Goal: Transaction & Acquisition: Register for event/course

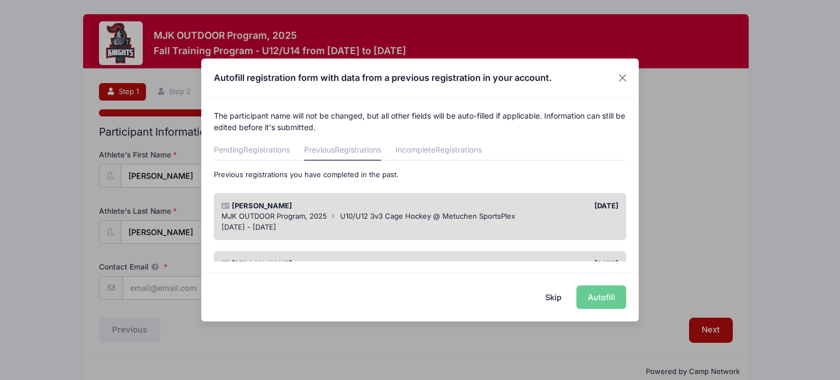
click at [607, 295] on div "Skip Autofill" at bounding box center [419, 296] width 437 height 49
click at [319, 214] on span "MJK OUTDOOR Program, 2025" at bounding box center [273, 216] width 105 height 9
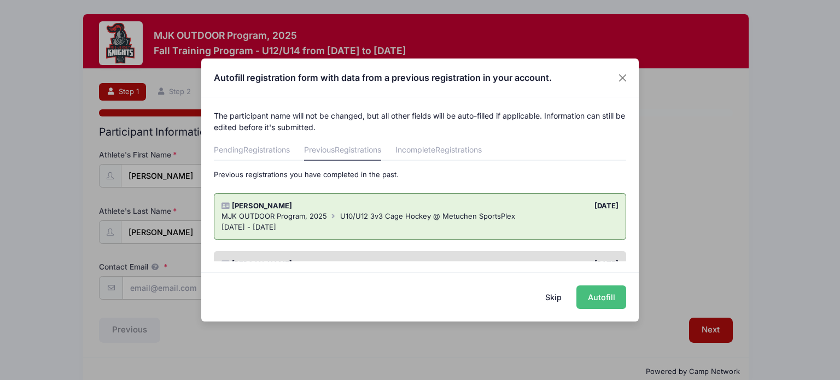
click at [617, 296] on button "Autofill" at bounding box center [601, 297] width 50 height 24
type input "notosel-[EMAIL_ADDRESS][DOMAIN_NAME]"
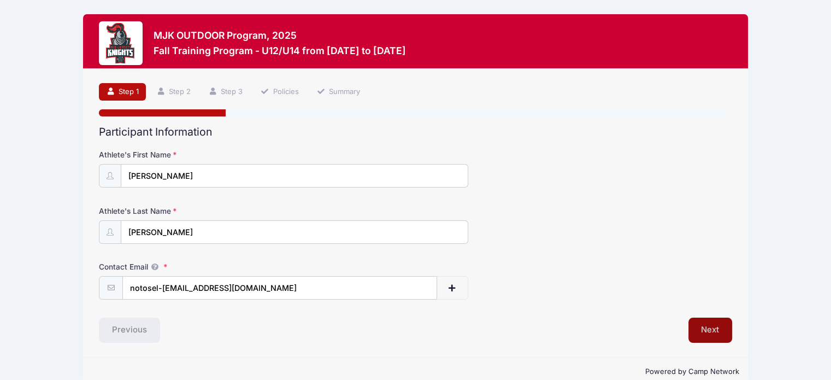
click at [712, 330] on button "Next" at bounding box center [711, 330] width 44 height 25
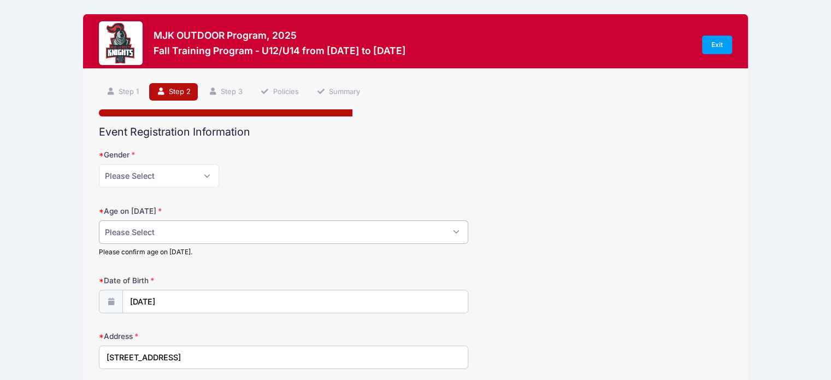
click at [380, 232] on select "Please Select 1 2 3 4 5 6 7 8 9 10 11 12 13 14 15 16 17 18" at bounding box center [283, 232] width 369 height 24
select select "11"
click at [99, 220] on select "Please Select 1 2 3 4 5 6 7 8 9 10 11 12 13 14 15 16 17 18" at bounding box center [283, 232] width 369 height 24
click at [640, 224] on div "Age on [DATE] Please Select 1 2 3 4 5 6 7 8 9 10 11 12 13 14 15 16 17 18 Please…" at bounding box center [416, 231] width 634 height 51
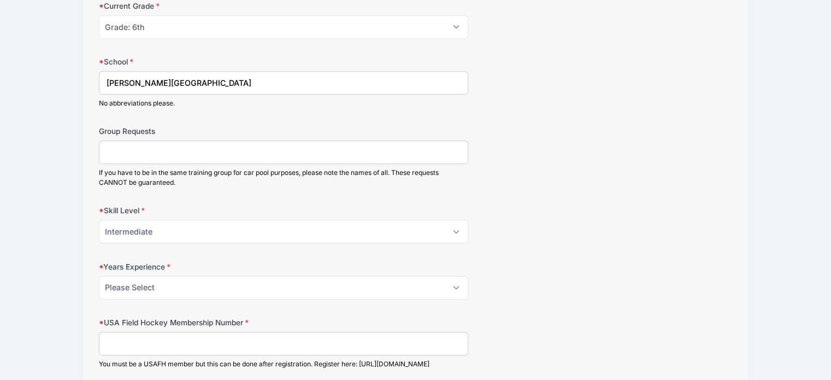
scroll to position [583, 0]
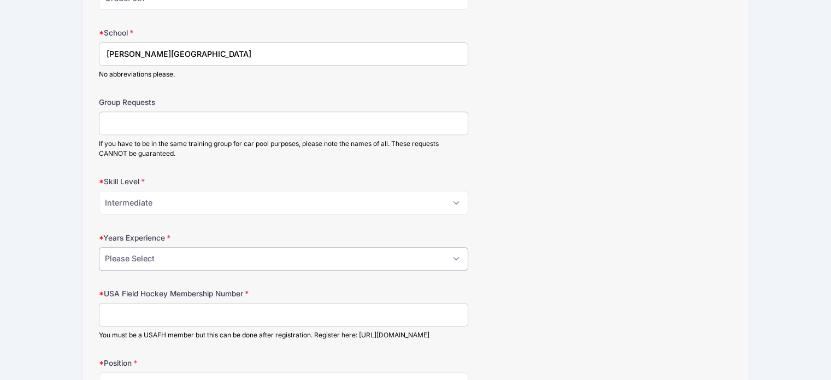
click at [443, 255] on select "Please Select 0 1 2 3 4 5 6 7 8" at bounding box center [283, 259] width 369 height 24
select select "3"
click at [99, 247] on select "Please Select 0 1 2 3 4 5 6 7 8" at bounding box center [283, 259] width 369 height 24
click at [426, 308] on input "USA Field Hockey Membership Number" at bounding box center [283, 315] width 369 height 24
type input "9"
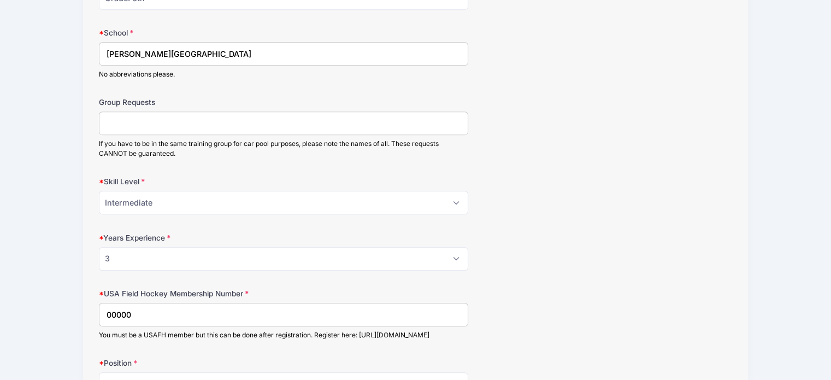
type input "00000"
click at [724, 246] on div "Years Experience Please Select 0 1 2 3 4 5 6 7 8" at bounding box center [416, 251] width 634 height 38
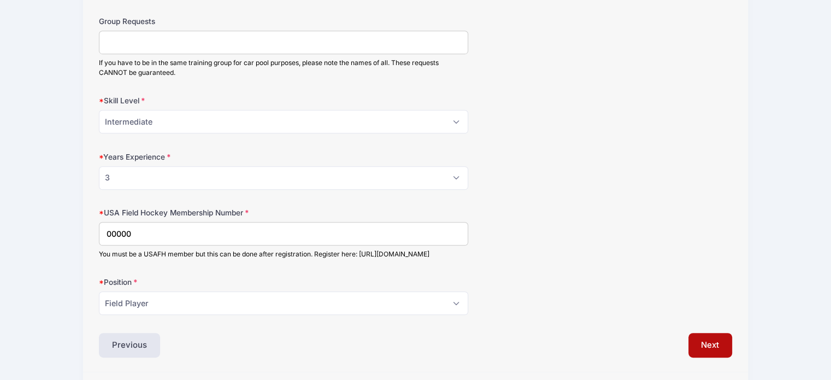
scroll to position [665, 0]
click at [713, 349] on button "Next" at bounding box center [711, 344] width 44 height 25
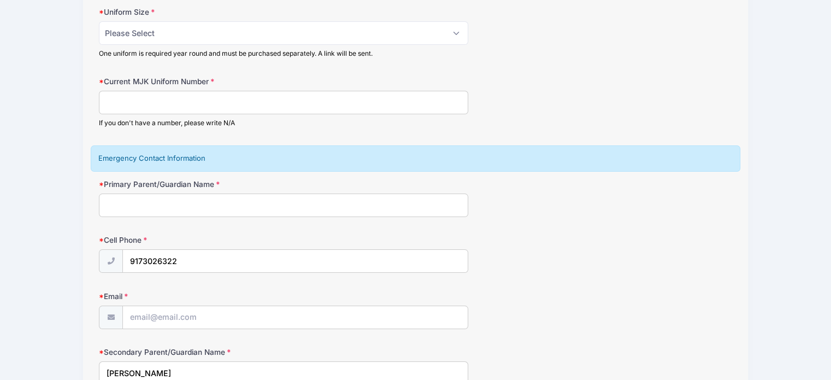
scroll to position [0, 0]
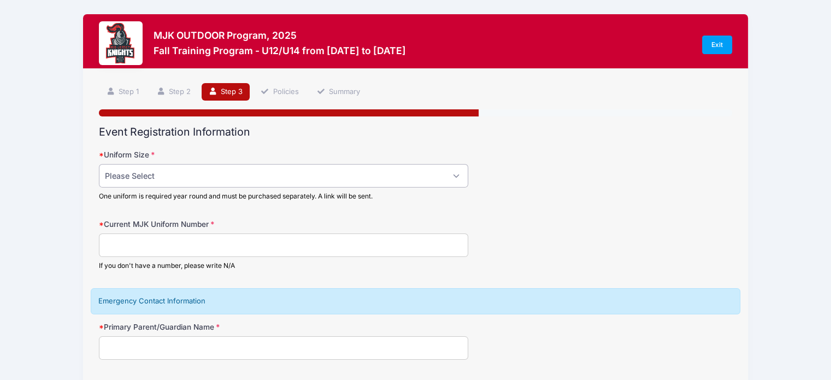
click at [421, 173] on select "Please Select Adult Small Adult Medium Adult Large Adult XL" at bounding box center [283, 176] width 369 height 24
select select "Adult Small"
click at [99, 164] on select "Please Select Adult Small Adult Medium Adult Large Adult XL" at bounding box center [283, 176] width 369 height 24
click at [259, 242] on input "Current MJK Uniform Number" at bounding box center [283, 245] width 369 height 24
type input "23"
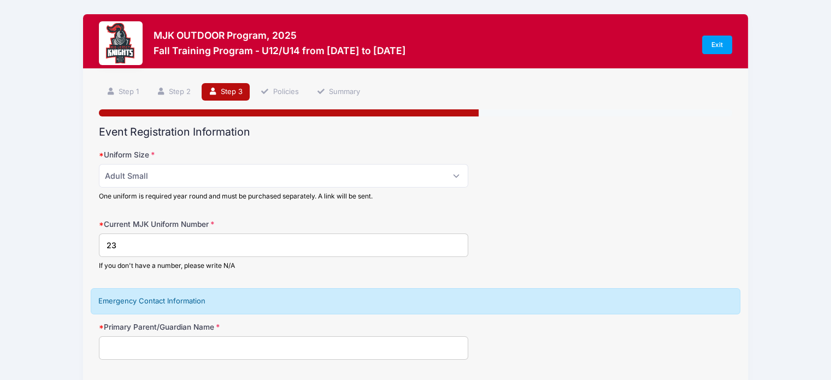
click at [599, 215] on form "Uniform Size Please Select Adult Small Adult Medium Adult Large Adult XL One un…" at bounding box center [416, 338] width 634 height 378
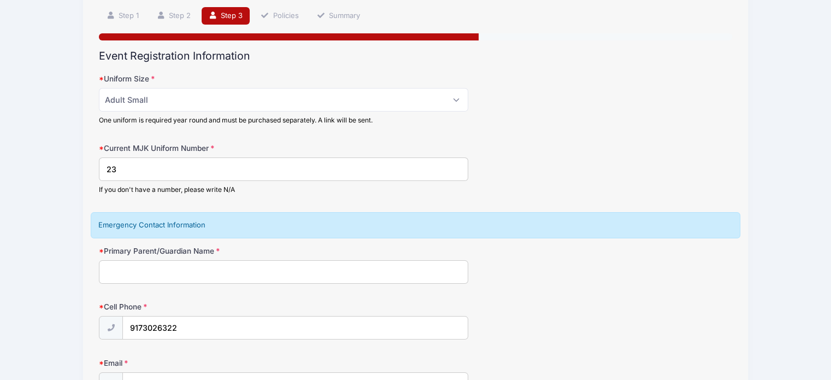
scroll to position [83, 0]
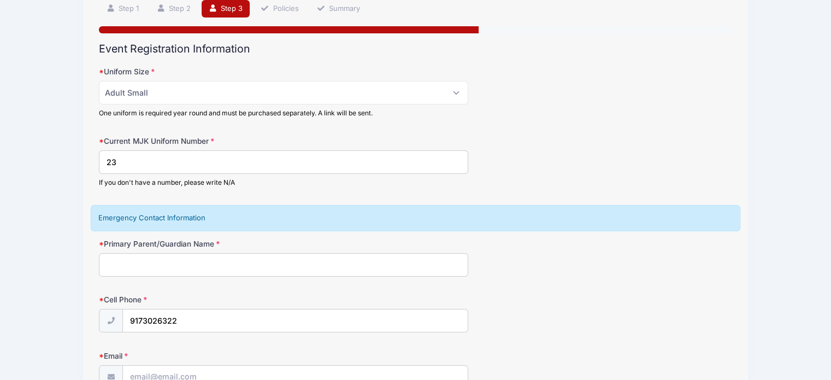
click at [381, 268] on input "Primary Parent/Guardian Name" at bounding box center [283, 265] width 369 height 24
type input "[PERSON_NAME]"
click at [766, 243] on div "MJK OUTDOOR Program, 2025 Fall Training Program - U12/U14 from [DATE] to [DATE]…" at bounding box center [415, 230] width 799 height 627
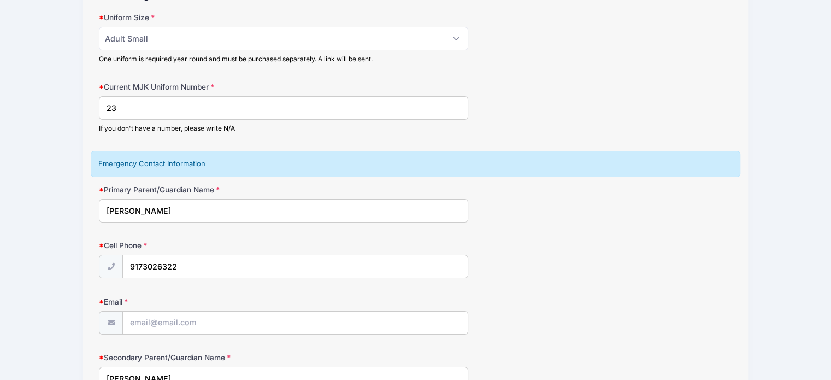
scroll to position [145, 0]
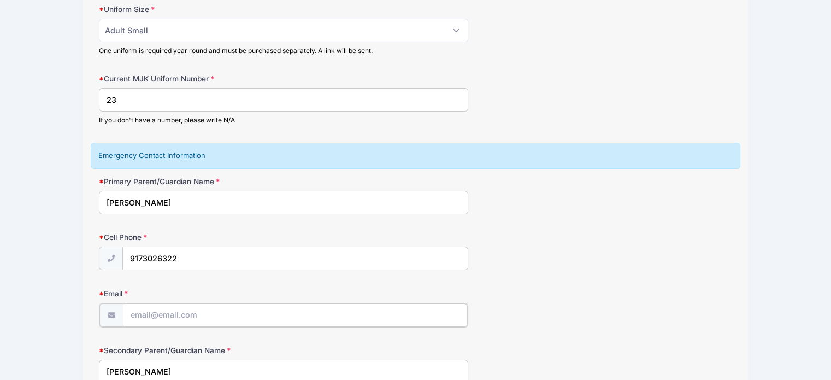
click at [335, 316] on input "Email" at bounding box center [295, 315] width 345 height 24
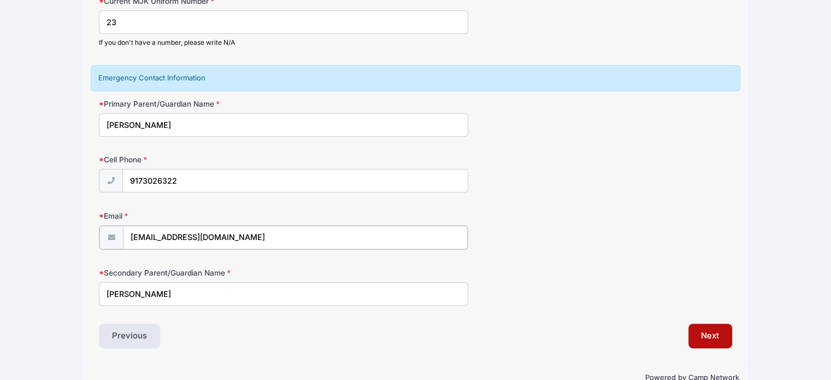
scroll to position [247, 0]
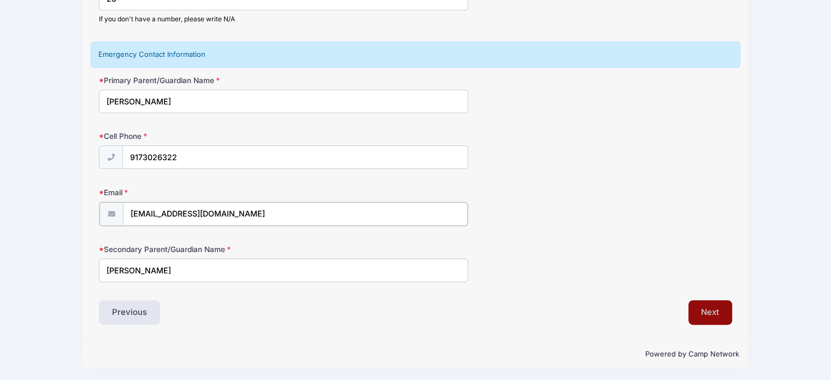
type input "[EMAIL_ADDRESS][DOMAIN_NAME]"
click at [697, 301] on button "Next" at bounding box center [711, 311] width 44 height 25
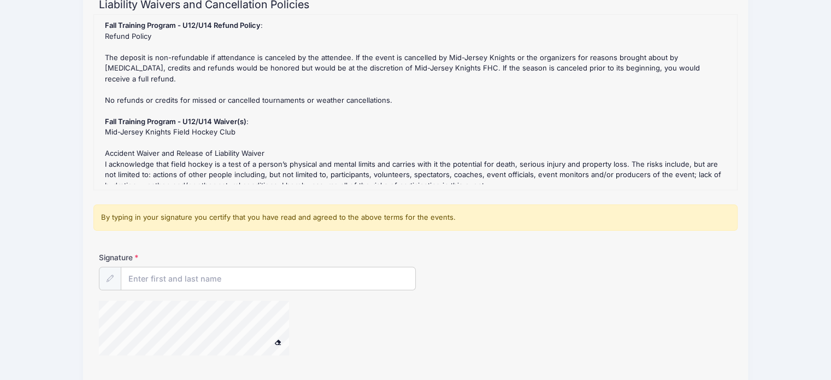
scroll to position [129, 0]
click at [309, 266] on input "Signature" at bounding box center [268, 278] width 294 height 24
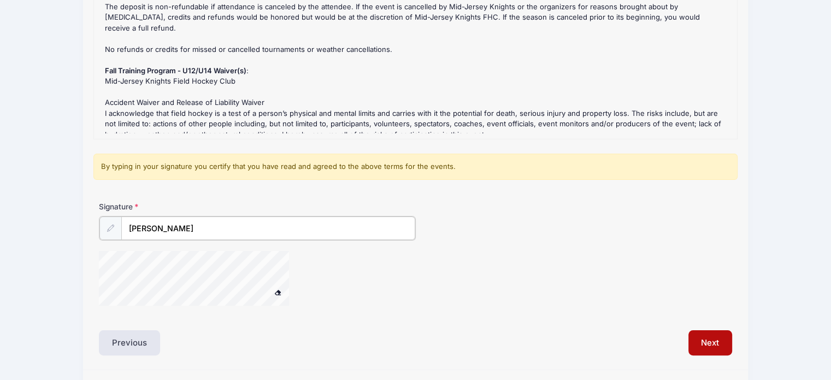
scroll to position [179, 0]
type input "[PERSON_NAME]"
click at [724, 341] on button "Next" at bounding box center [711, 340] width 44 height 25
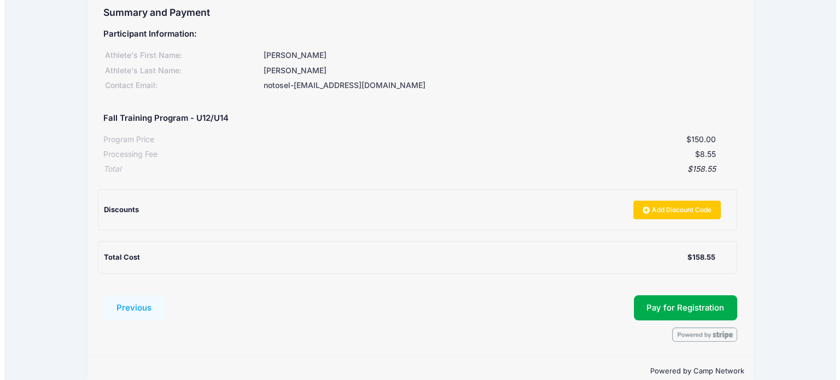
scroll to position [120, 0]
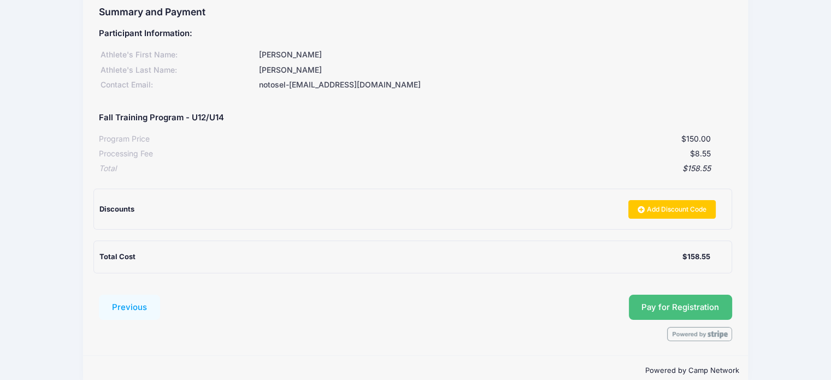
click at [690, 300] on button "Pay for Registration" at bounding box center [681, 307] width 104 height 25
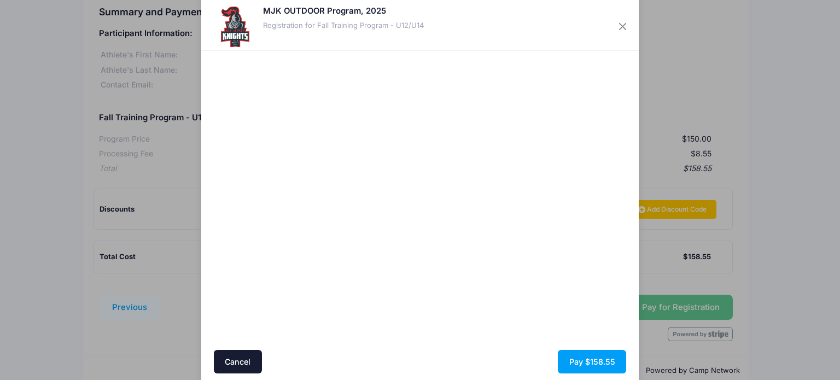
scroll to position [19, 0]
click at [600, 362] on button "Pay $158.55" at bounding box center [592, 363] width 68 height 24
